Goal: Information Seeking & Learning: Learn about a topic

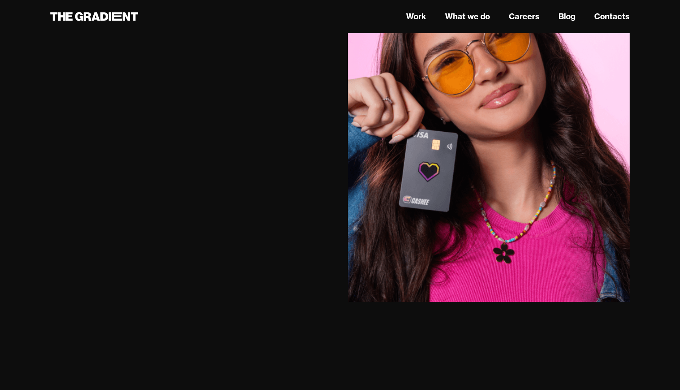
scroll to position [1587, 0]
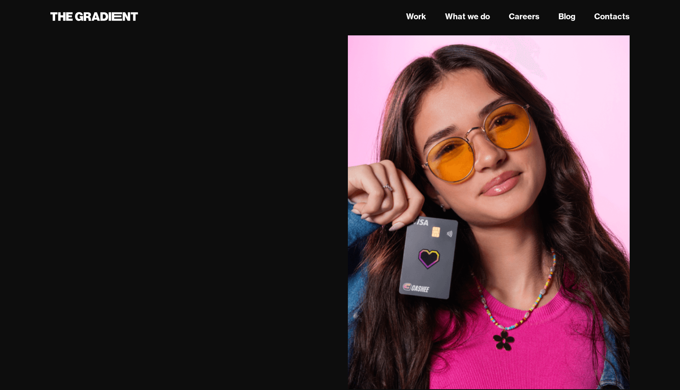
scroll to position [1237, 0]
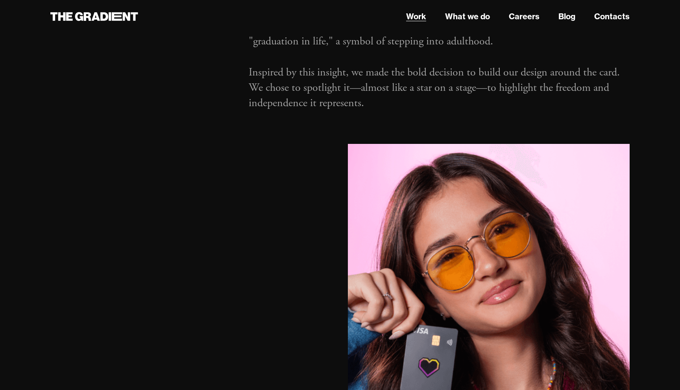
click at [417, 15] on link "Work" at bounding box center [416, 17] width 20 height 12
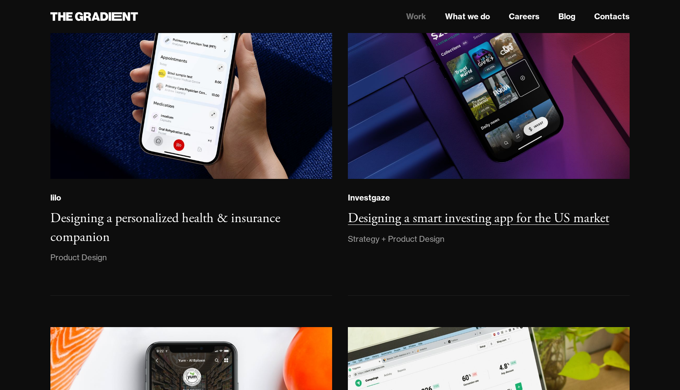
scroll to position [838, 0]
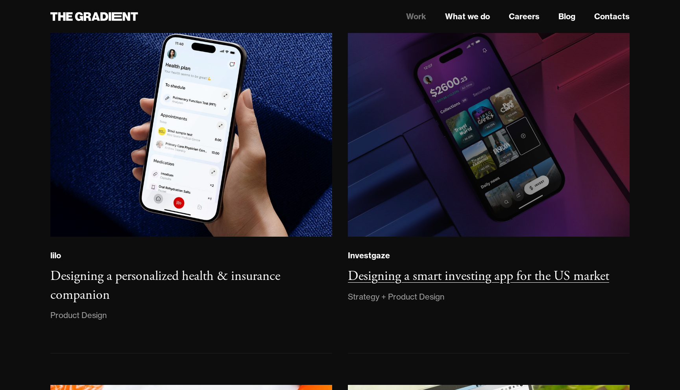
click at [472, 178] on img at bounding box center [488, 129] width 287 height 220
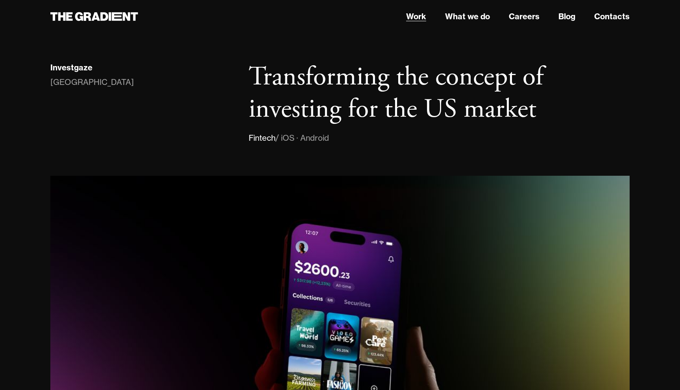
click at [420, 17] on link "Work" at bounding box center [416, 17] width 20 height 12
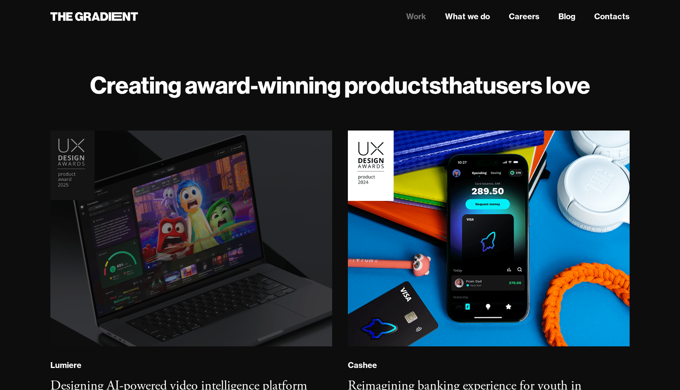
click at [188, 202] on img at bounding box center [191, 239] width 287 height 220
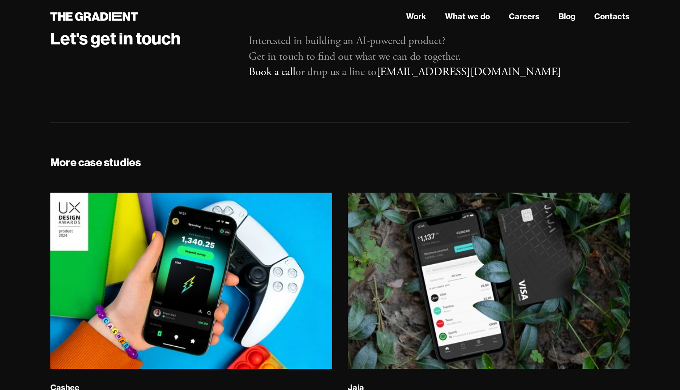
scroll to position [5463, 0]
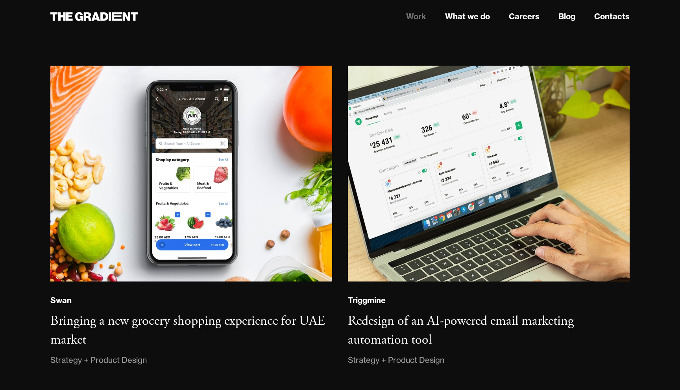
scroll to position [1144, 0]
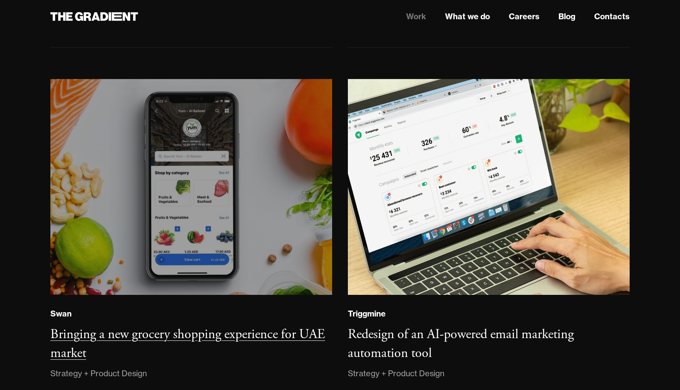
click at [169, 215] on img at bounding box center [191, 187] width 287 height 220
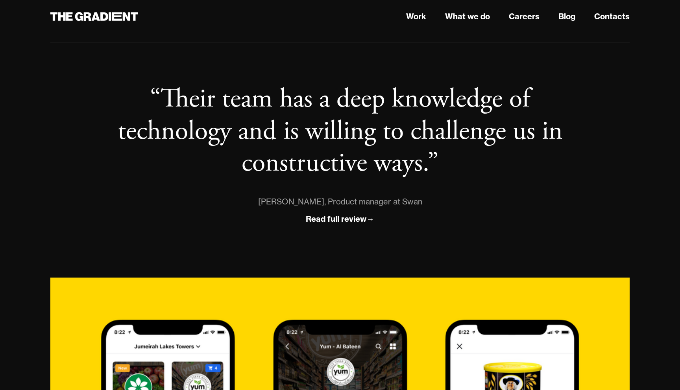
scroll to position [1041, 0]
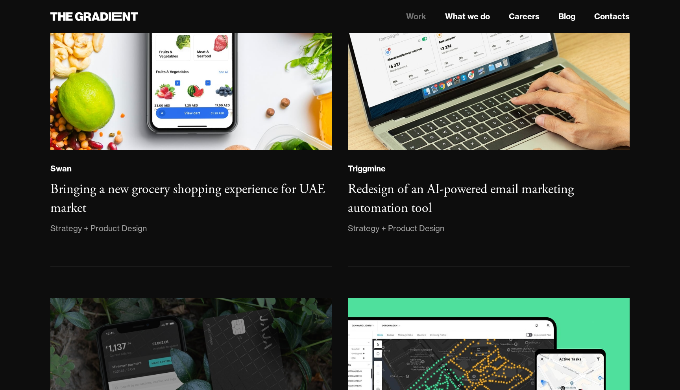
scroll to position [1303, 0]
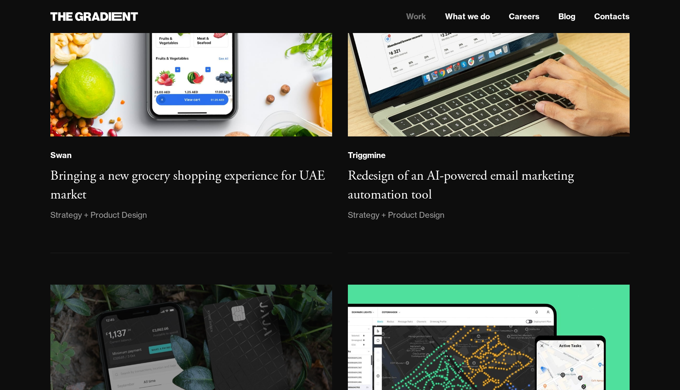
click at [225, 283] on img at bounding box center [191, 393] width 287 height 220
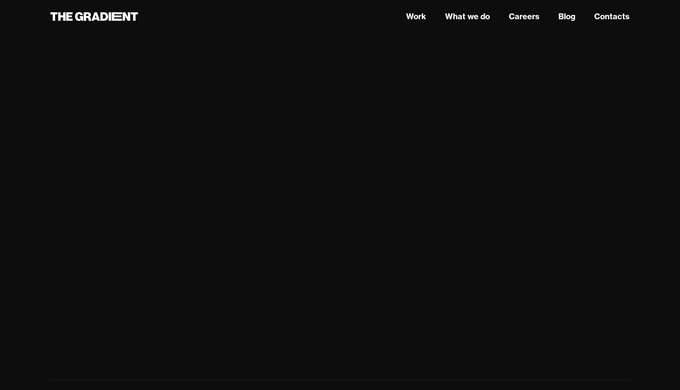
scroll to position [3276, 0]
